Goal: Check status: Check status

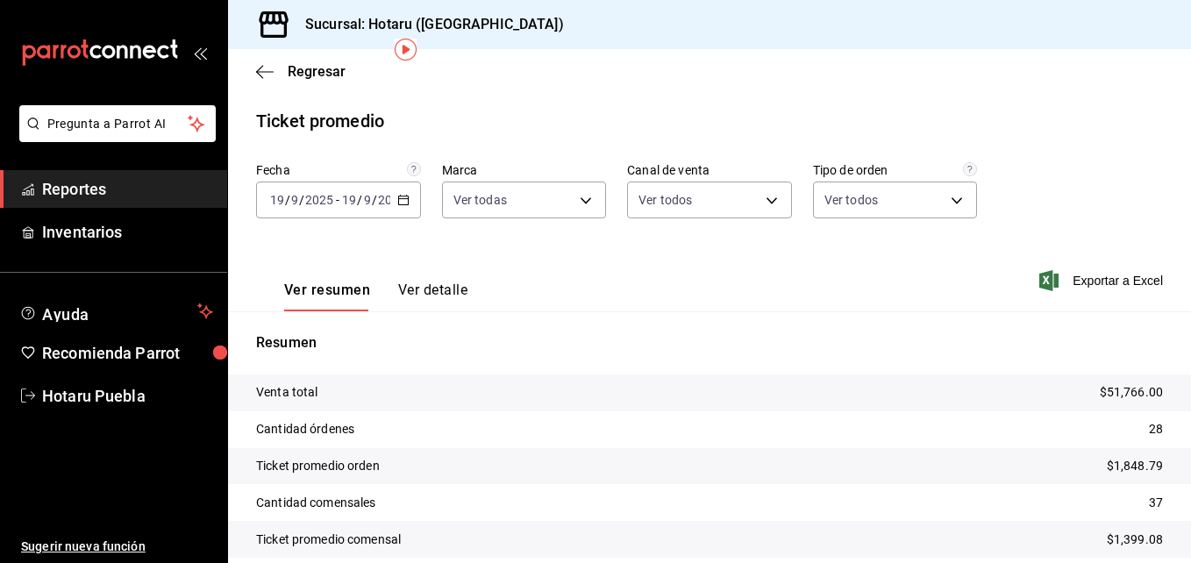
scroll to position [72, 0]
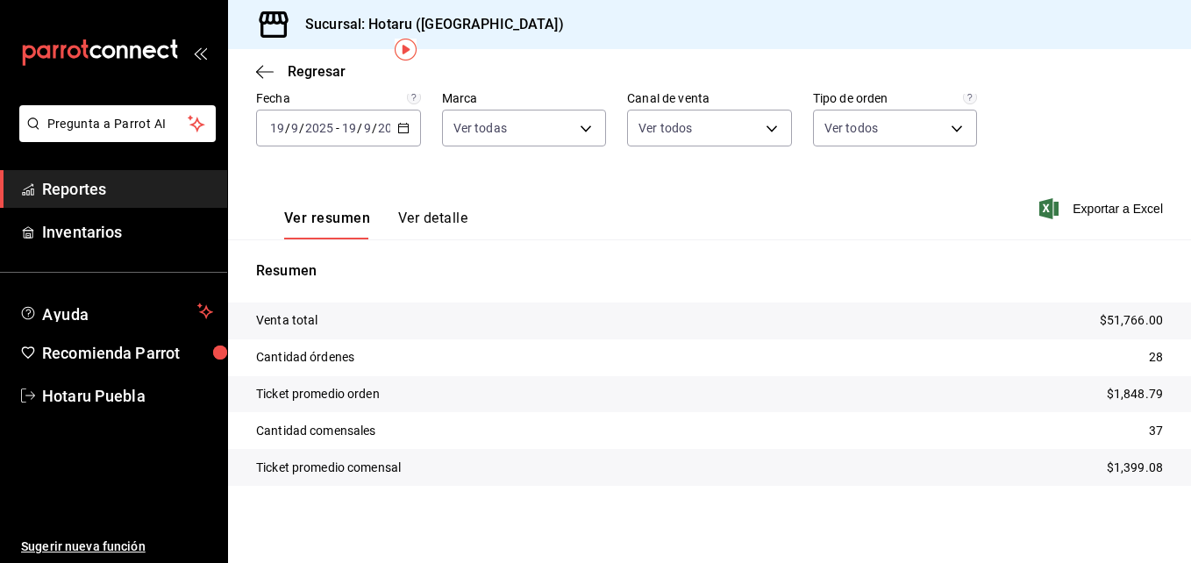
click at [263, 62] on div "Regresar" at bounding box center [709, 71] width 963 height 45
click at [265, 65] on icon "button" at bounding box center [265, 72] width 18 height 16
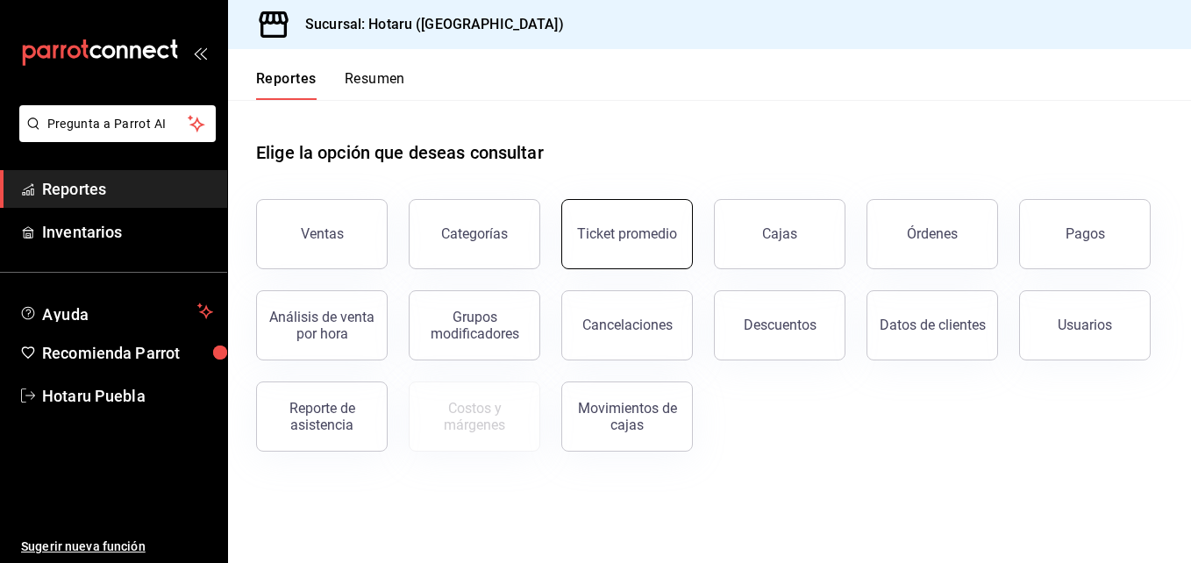
click at [619, 225] on button "Ticket promedio" at bounding box center [627, 234] width 132 height 70
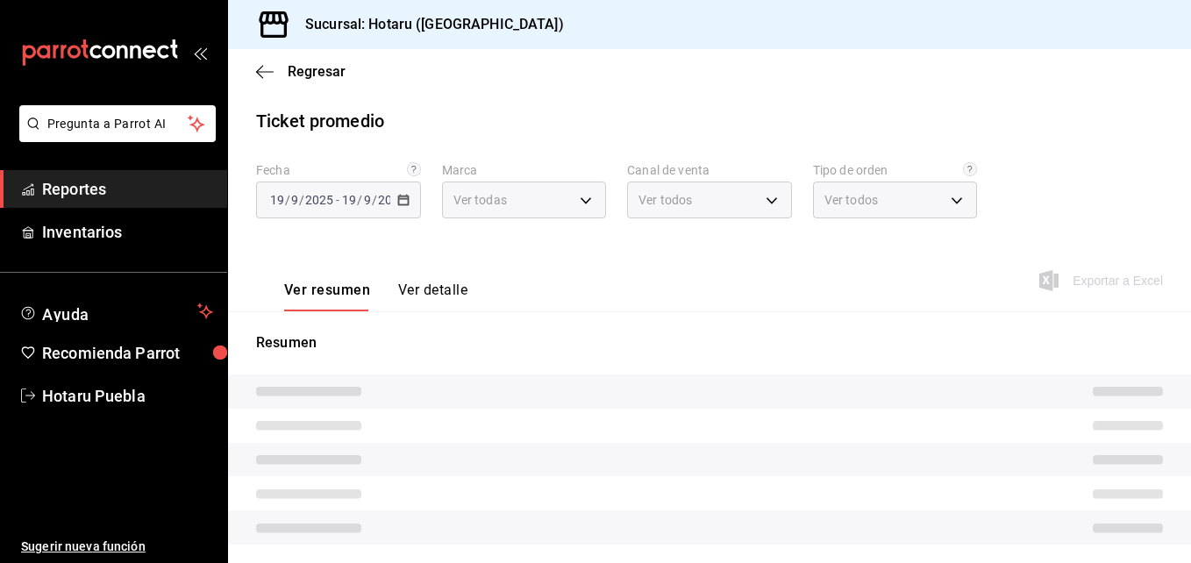
type input "28f2b94b-43d9-4456-ab58-be91b69769b2,f751b40b-1592-4fe9-b0c9-b3cde2f2f566"
type input "PARROT,UBER_EATS,RAPPI,DIDI_FOOD,ONLINE"
type input "fab97e86-f173-400a-9fb3-ec3d756d97d2,cce75506-828c-4b0a-8d3b-bb17af45970c,EXTER…"
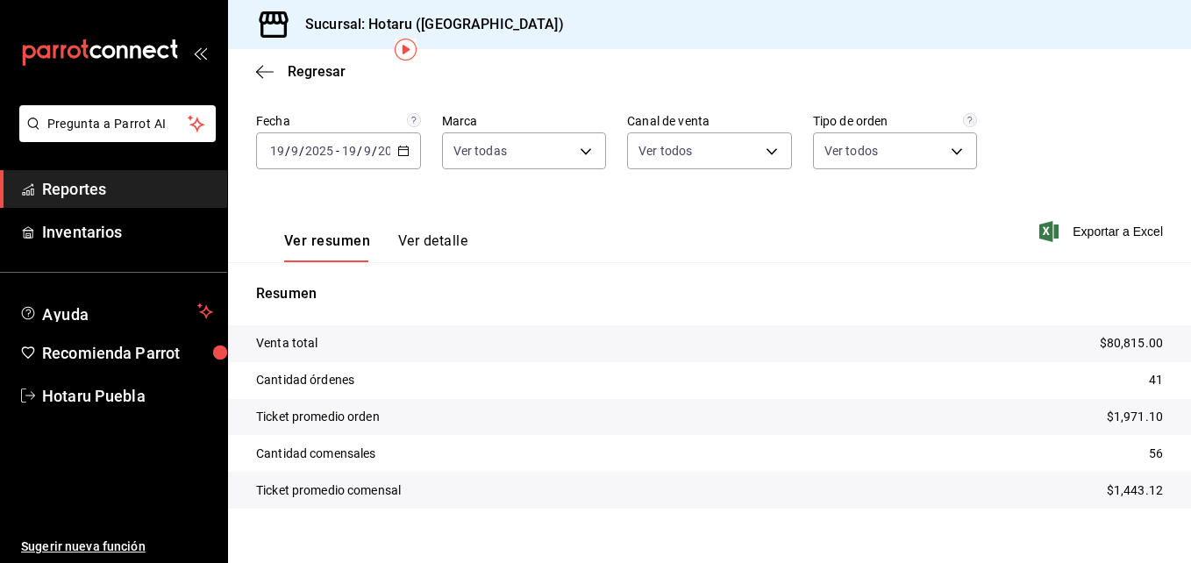
scroll to position [72, 0]
